Goal: Find contact information: Find contact information

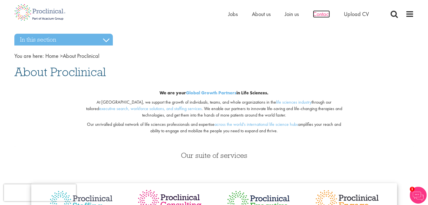
click at [321, 16] on span "Contact" at bounding box center [321, 13] width 17 height 7
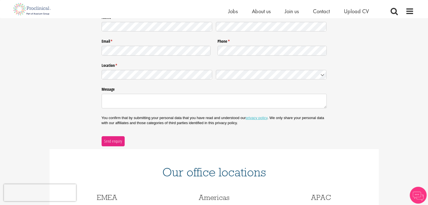
scroll to position [217, 0]
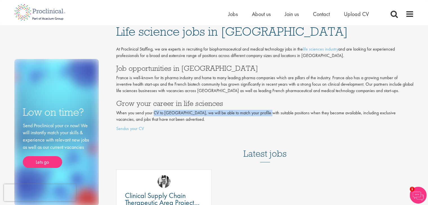
drag, startPoint x: 154, startPoint y: 115, endPoint x: 260, endPoint y: 113, distance: 106.0
click at [260, 113] on p "When you send your CV to [GEOGRAPHIC_DATA], we will be able to match your profi…" at bounding box center [264, 116] width 297 height 13
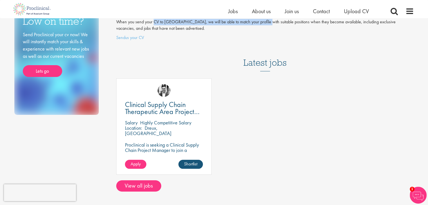
scroll to position [84, 0]
